Goal: Navigation & Orientation: Understand site structure

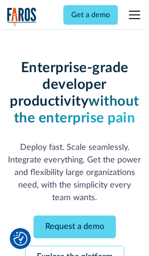
scroll to position [99, 0]
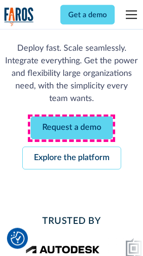
click at [72, 129] on link "Request a demo" at bounding box center [72, 128] width 82 height 23
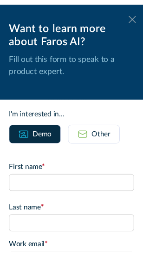
scroll to position [0, 0]
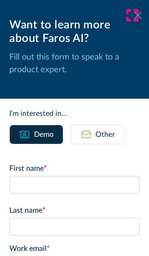
click at [134, 15] on icon at bounding box center [137, 15] width 7 height 7
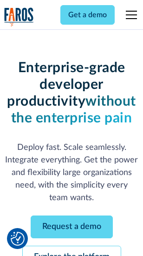
scroll to position [129, 0]
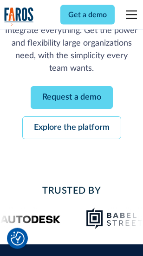
click at [72, 129] on link "Explore the platform" at bounding box center [71, 128] width 99 height 23
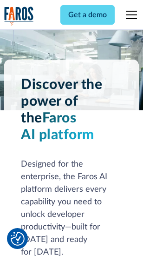
scroll to position [7093, 0]
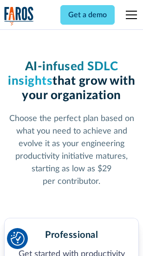
scroll to position [1476, 0]
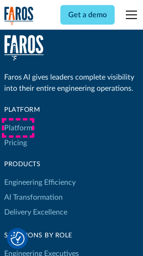
click at [18, 128] on link "Platform" at bounding box center [18, 128] width 28 height 15
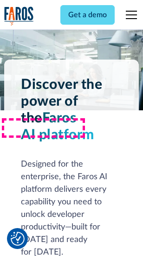
scroll to position [7392, 0]
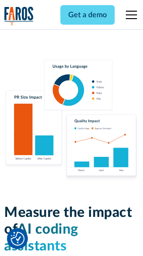
scroll to position [5813, 0]
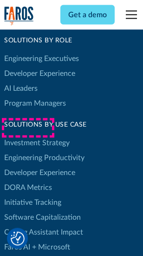
click at [28, 180] on link "DORA Metrics" at bounding box center [28, 187] width 48 height 15
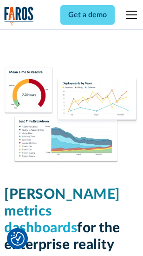
scroll to position [4122, 0]
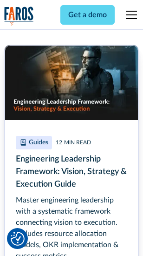
scroll to position [4264, 0]
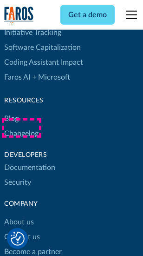
click at [21, 128] on link "Changelog" at bounding box center [21, 133] width 34 height 15
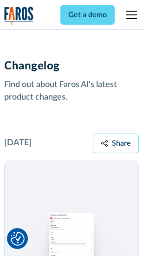
scroll to position [11418, 0]
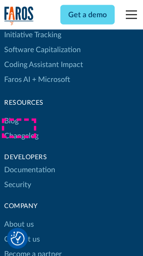
click at [19, 217] on link "About us" at bounding box center [19, 224] width 30 height 15
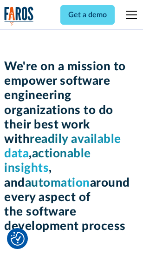
scroll to position [3220, 0]
